Goal: Transaction & Acquisition: Purchase product/service

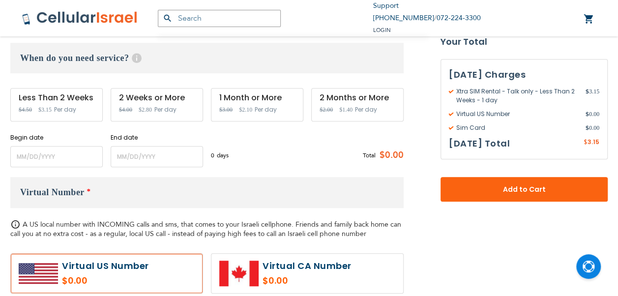
scroll to position [393, 0]
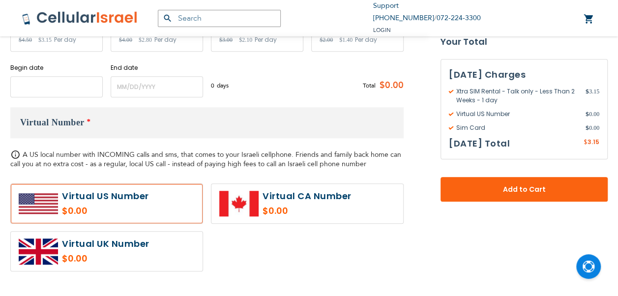
click at [76, 93] on input "name" at bounding box center [56, 86] width 92 height 21
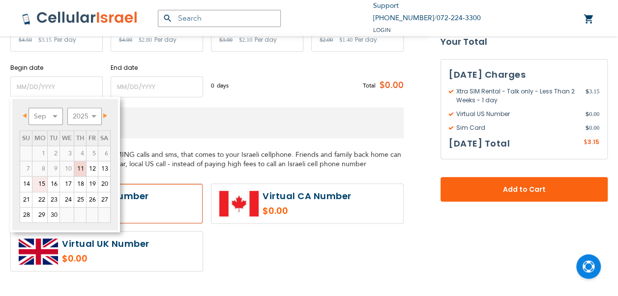
click at [46, 182] on link "15" at bounding box center [39, 184] width 15 height 15
type input "[DATE]"
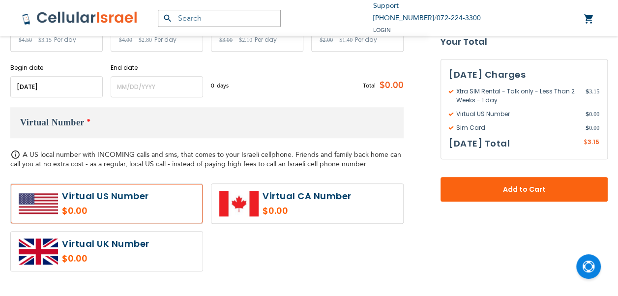
click at [130, 73] on div "End date Please enter End Date Long term plans must be at least 4 months long" at bounding box center [157, 80] width 92 height 34
click at [137, 87] on input "name" at bounding box center [157, 86] width 92 height 21
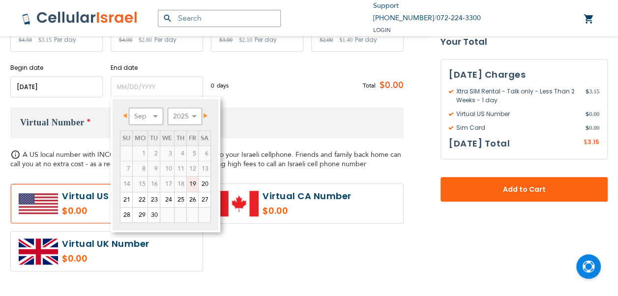
click at [193, 178] on link "19" at bounding box center [192, 184] width 11 height 15
type input "[DATE]"
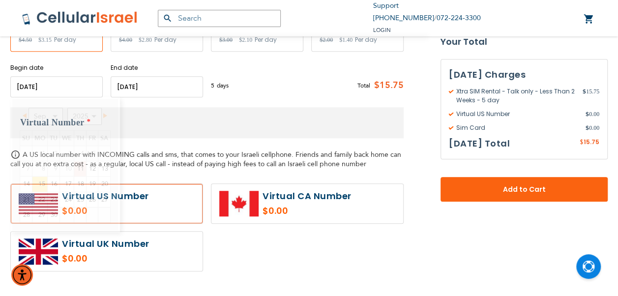
click at [71, 86] on input "name" at bounding box center [56, 86] width 92 height 21
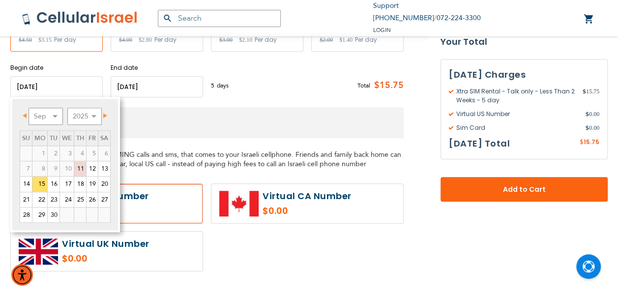
click at [46, 76] on input "name" at bounding box center [56, 86] width 92 height 21
click at [110, 112] on div "Prev Next Sep Oct Nov [DATE] 2026 2027 2028 2029 2030 2031 2032 2033 2034 2035 …" at bounding box center [65, 164] width 110 height 135
click at [101, 116] on link "Next" at bounding box center [103, 116] width 12 height 12
click at [21, 114] on link "Prev" at bounding box center [27, 116] width 12 height 12
click at [29, 185] on link "14" at bounding box center [26, 184] width 12 height 15
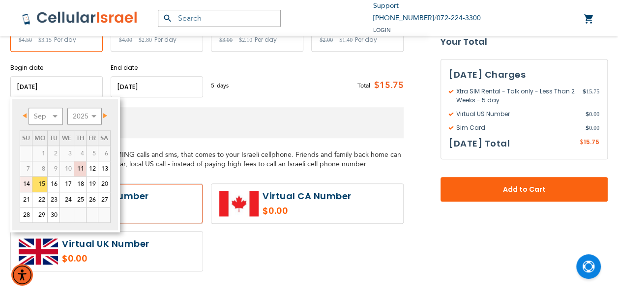
type input "[DATE]"
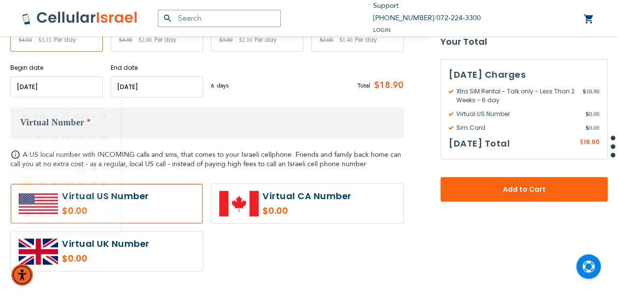
click at [76, 88] on input "name" at bounding box center [56, 86] width 92 height 21
click at [147, 91] on input "name" at bounding box center [157, 86] width 92 height 21
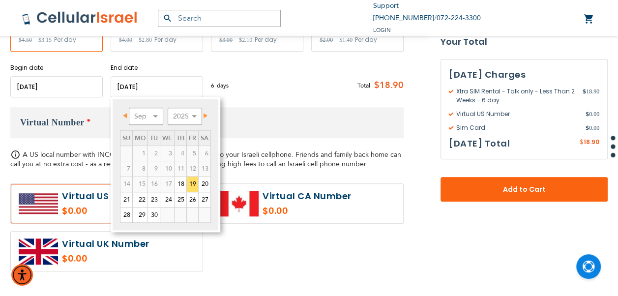
click at [139, 87] on input "name" at bounding box center [157, 86] width 92 height 21
click at [181, 183] on link "18" at bounding box center [181, 184] width 12 height 15
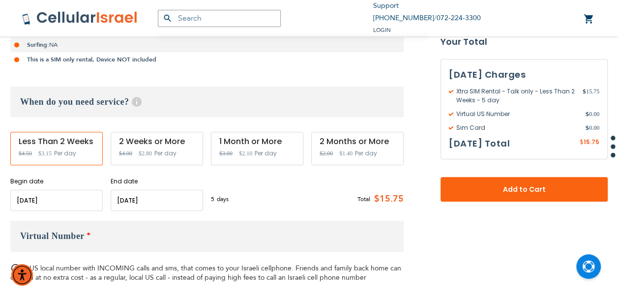
scroll to position [295, 0]
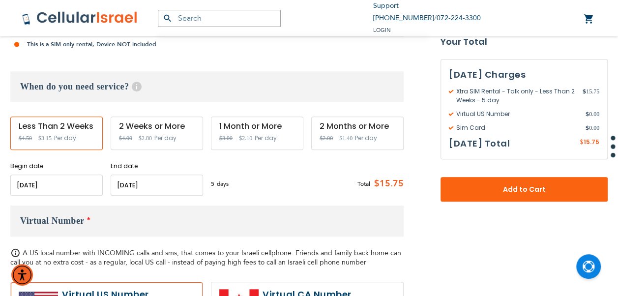
click at [169, 182] on input "name" at bounding box center [157, 185] width 92 height 21
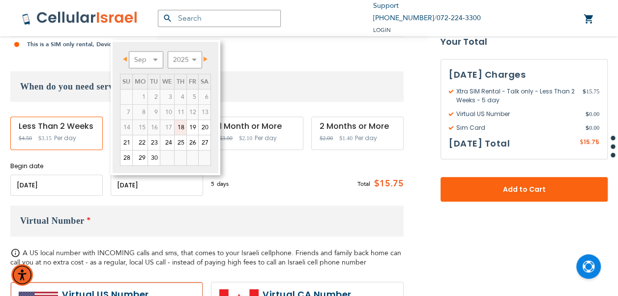
click at [179, 129] on link "18" at bounding box center [181, 127] width 12 height 15
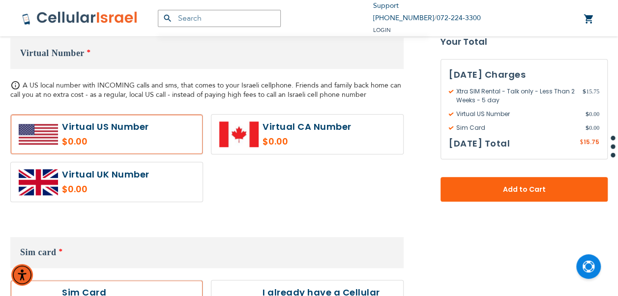
scroll to position [344, 0]
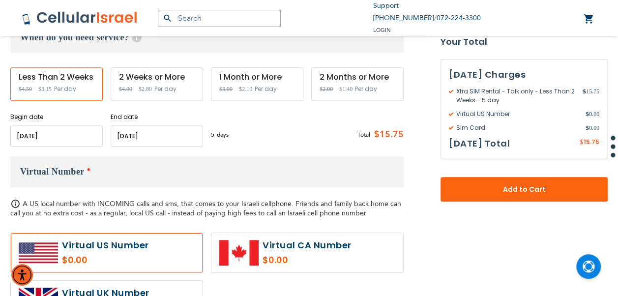
click at [163, 140] on input "name" at bounding box center [157, 135] width 92 height 21
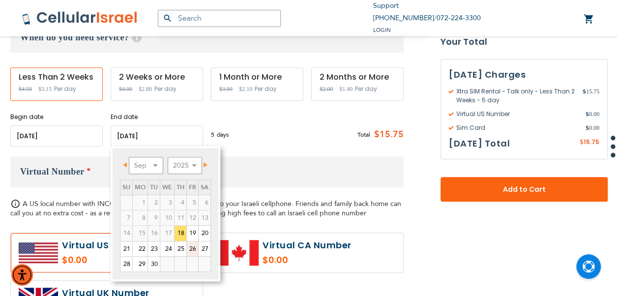
click at [189, 245] on link "26" at bounding box center [192, 248] width 11 height 15
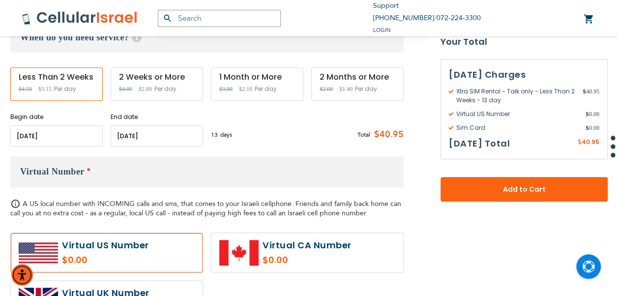
click at [163, 140] on input "name" at bounding box center [157, 135] width 92 height 21
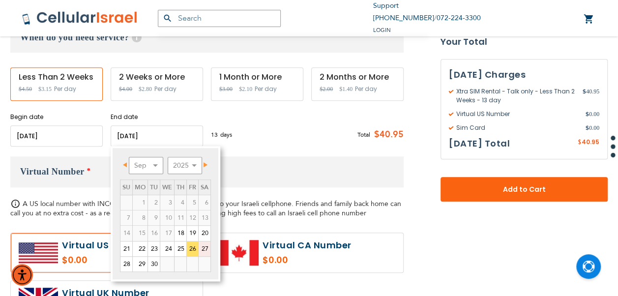
click at [207, 244] on link "27" at bounding box center [205, 248] width 12 height 15
type input "[DATE]"
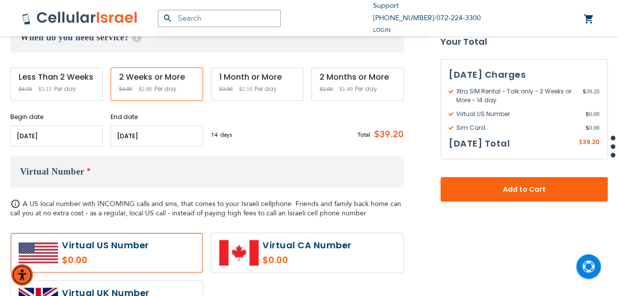
click at [169, 133] on input "name" at bounding box center [157, 135] width 92 height 21
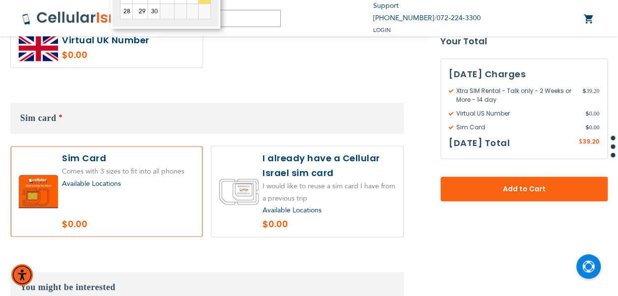
scroll to position [512, 0]
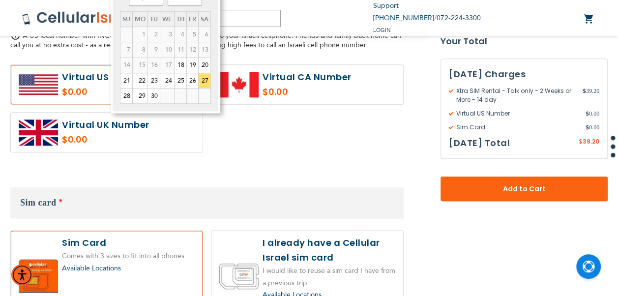
click at [359, 128] on div "$0.00" at bounding box center [206, 111] width 393 height 95
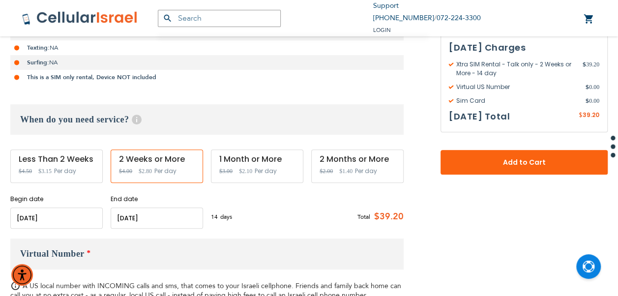
scroll to position [267, 0]
